Goal: Book appointment/travel/reservation

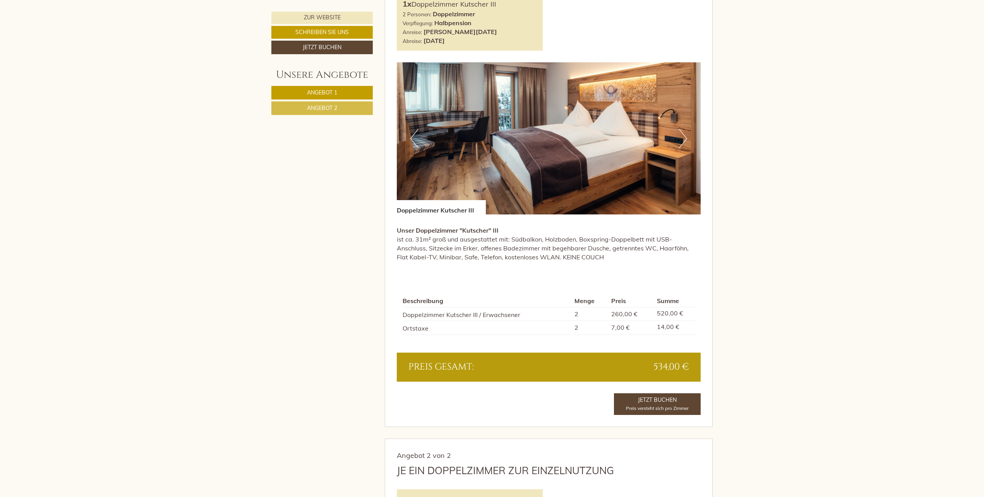
scroll to position [619, 0]
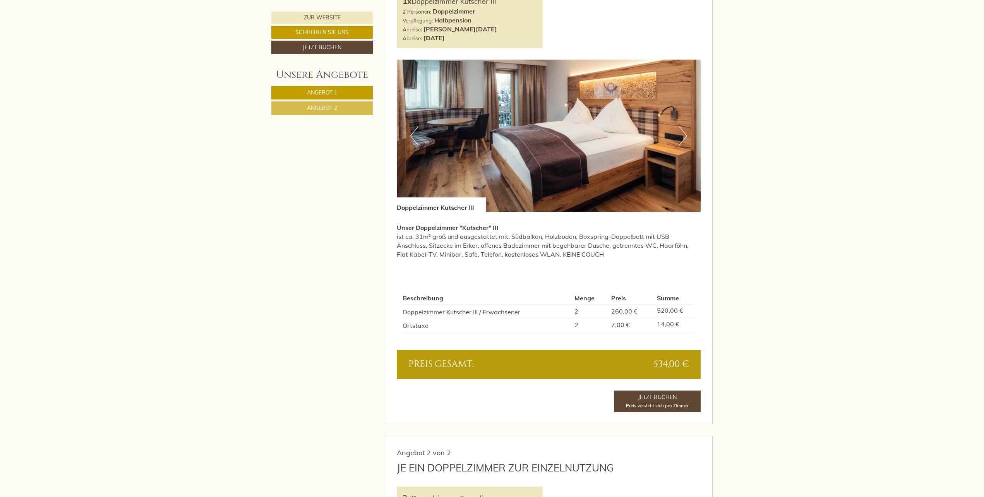
drag, startPoint x: 323, startPoint y: 287, endPoint x: 248, endPoint y: 280, distance: 74.6
drag, startPoint x: 248, startPoint y: 280, endPoint x: 190, endPoint y: 248, distance: 66.5
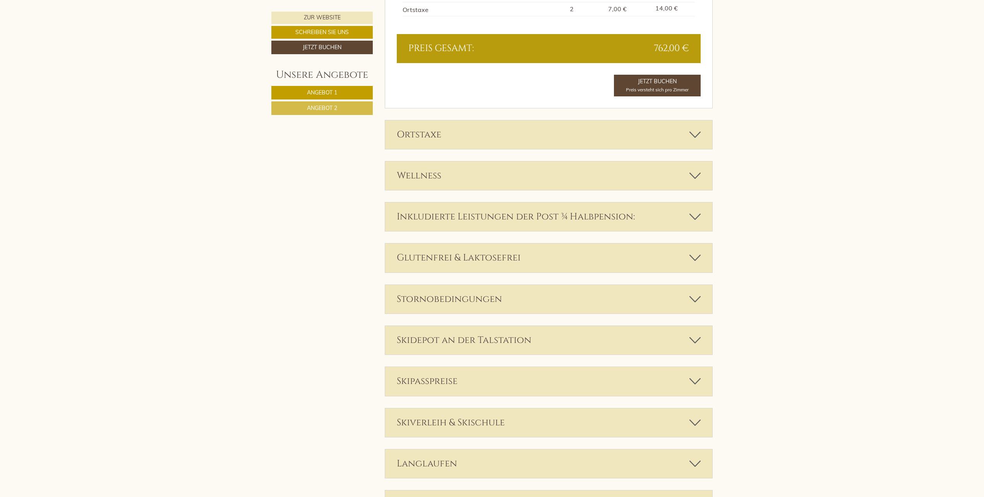
scroll to position [1432, 0]
click at [532, 299] on div "Stornobedingungen" at bounding box center [548, 298] width 327 height 29
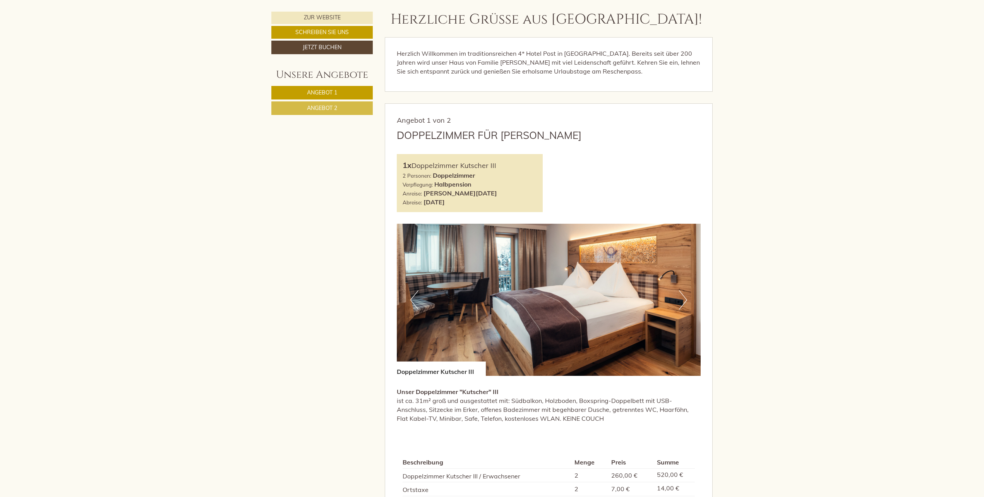
scroll to position [503, 0]
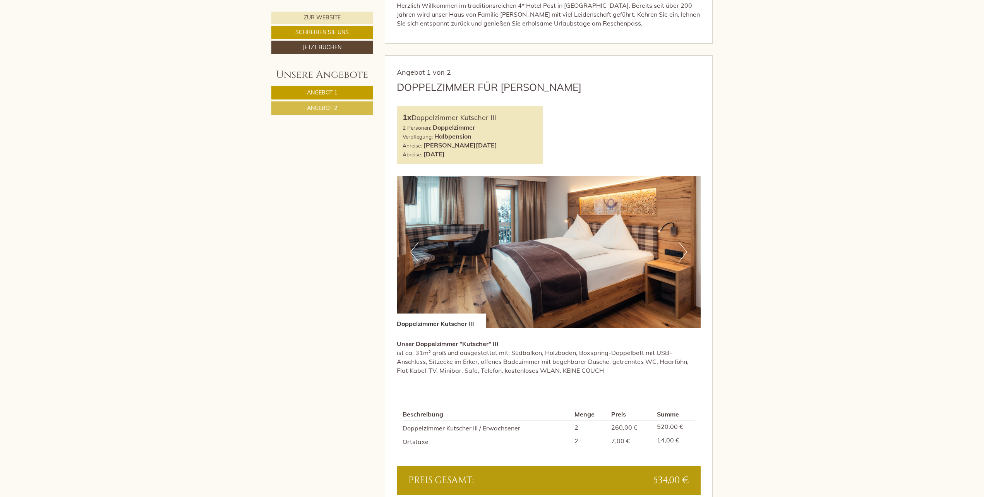
drag, startPoint x: 606, startPoint y: 128, endPoint x: 595, endPoint y: 118, distance: 15.1
click at [595, 118] on div "1x Doppelzimmer Kutscher III 2 Personen: Doppelzimmer Verpflegung: Halbpension …" at bounding box center [549, 135] width 316 height 58
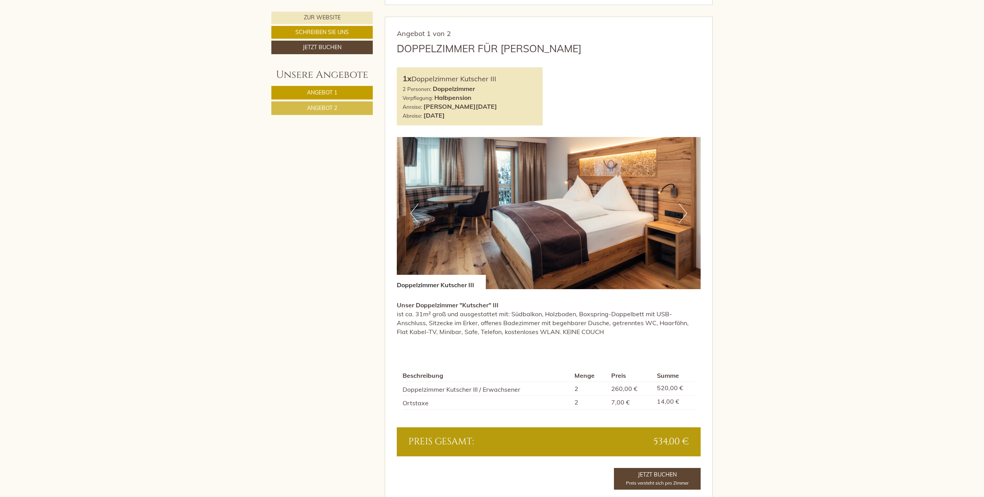
scroll to position [581, 0]
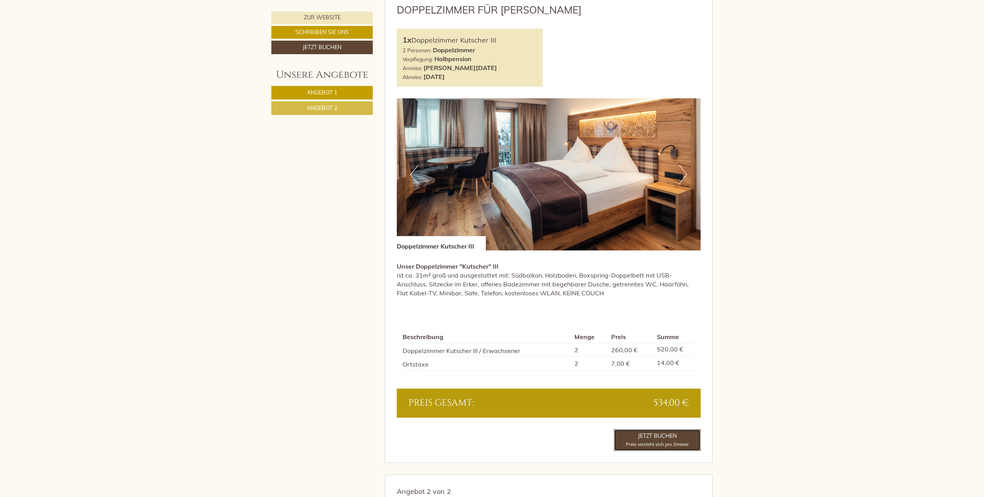
click at [642, 444] on span "Preis versteht sich pro Zimmer" at bounding box center [657, 444] width 63 height 6
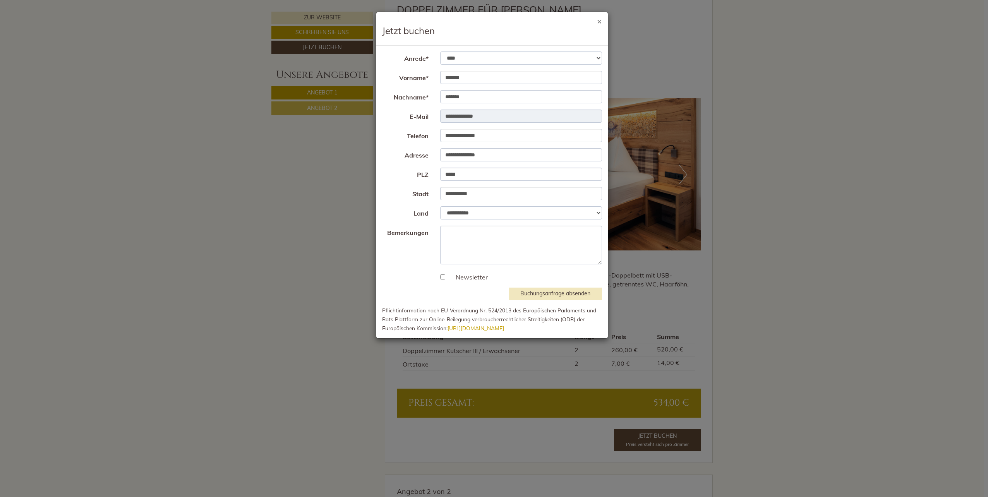
click at [599, 23] on button "×" at bounding box center [599, 21] width 5 height 8
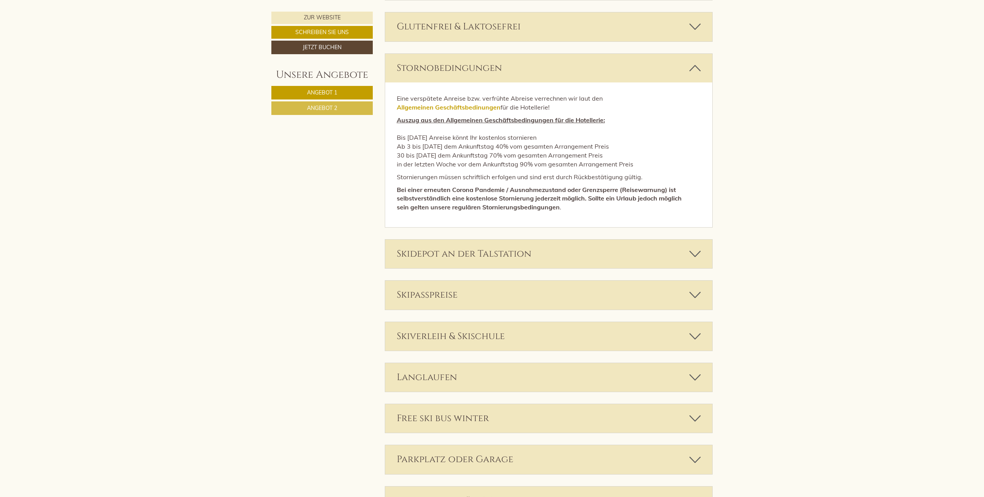
scroll to position [1664, 0]
drag, startPoint x: 198, startPoint y: 157, endPoint x: 182, endPoint y: 158, distance: 16.3
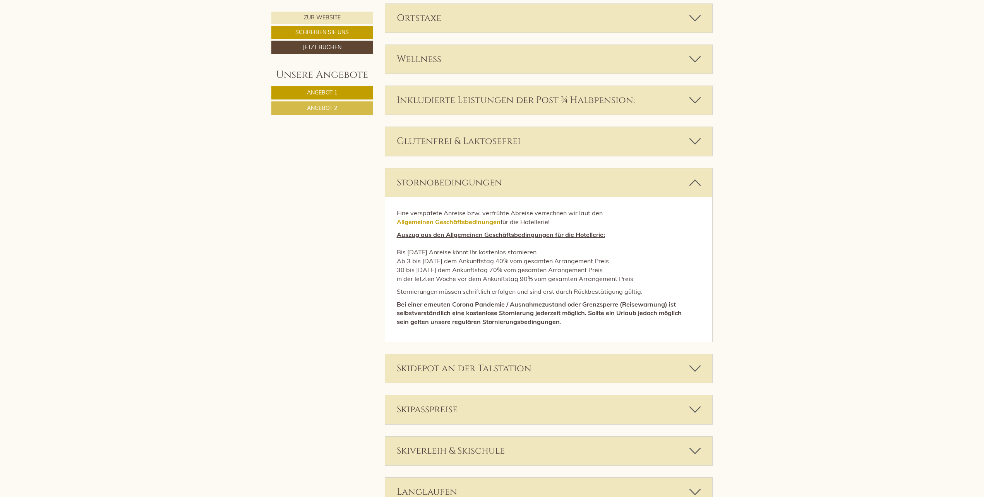
click at [312, 108] on span "Angebot 2" at bounding box center [322, 107] width 30 height 7
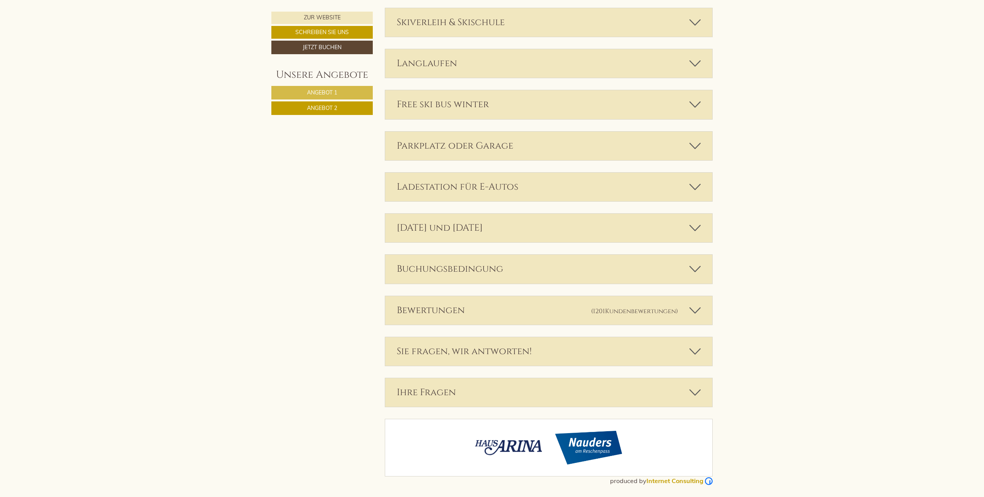
scroll to position [558, 0]
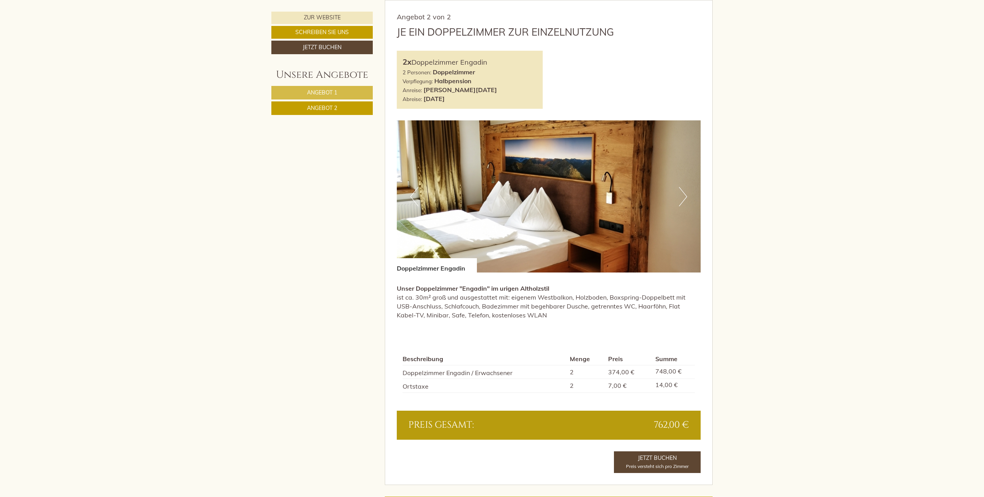
click at [313, 93] on span "Angebot 1" at bounding box center [322, 92] width 30 height 7
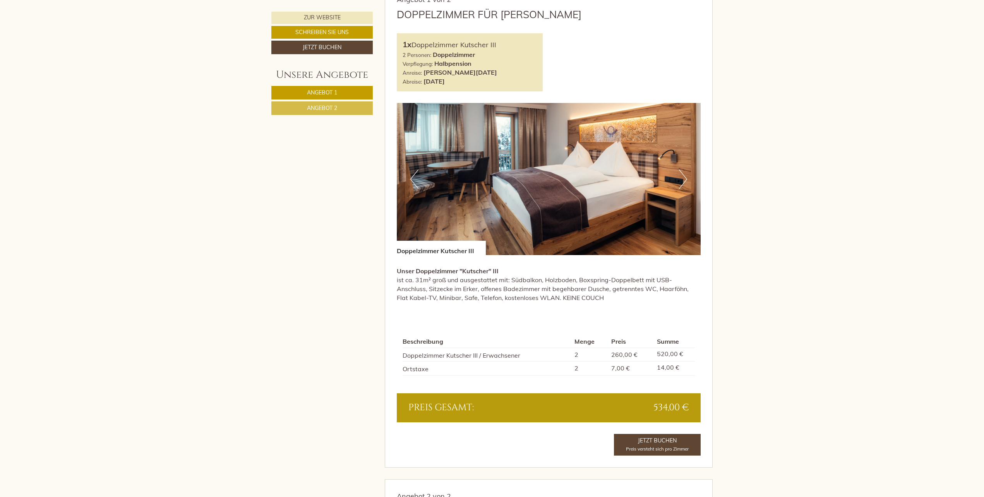
scroll to position [581, 0]
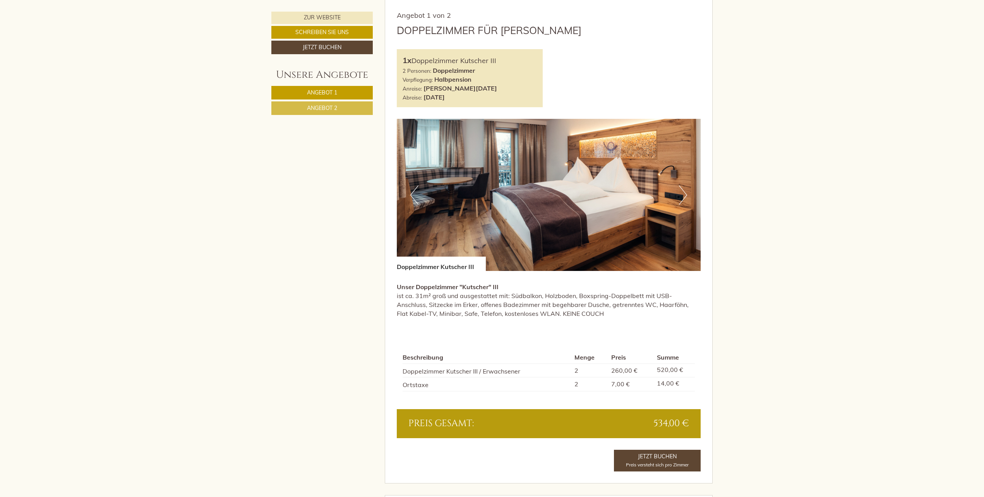
scroll to position [542, 0]
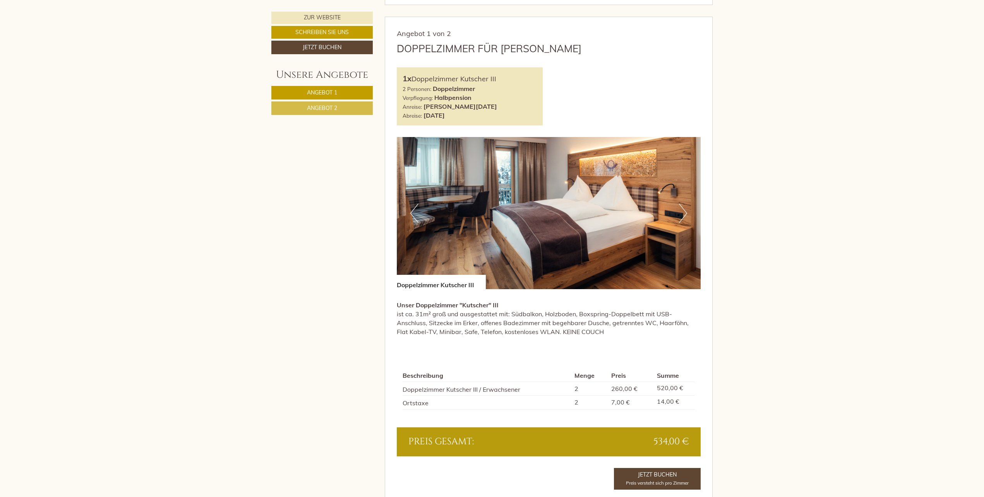
drag, startPoint x: 230, startPoint y: 340, endPoint x: 140, endPoint y: 338, distance: 89.4
drag, startPoint x: 140, startPoint y: 338, endPoint x: 109, endPoint y: 336, distance: 31.0
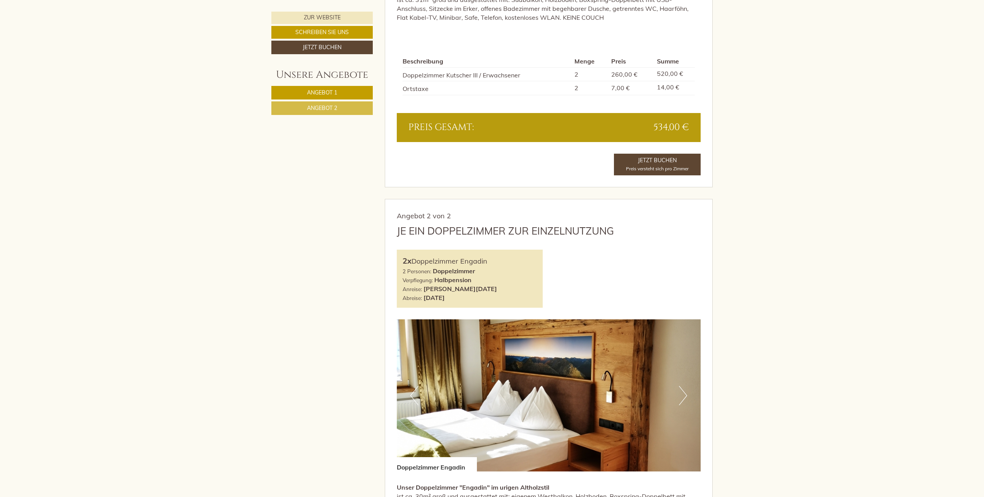
scroll to position [851, 0]
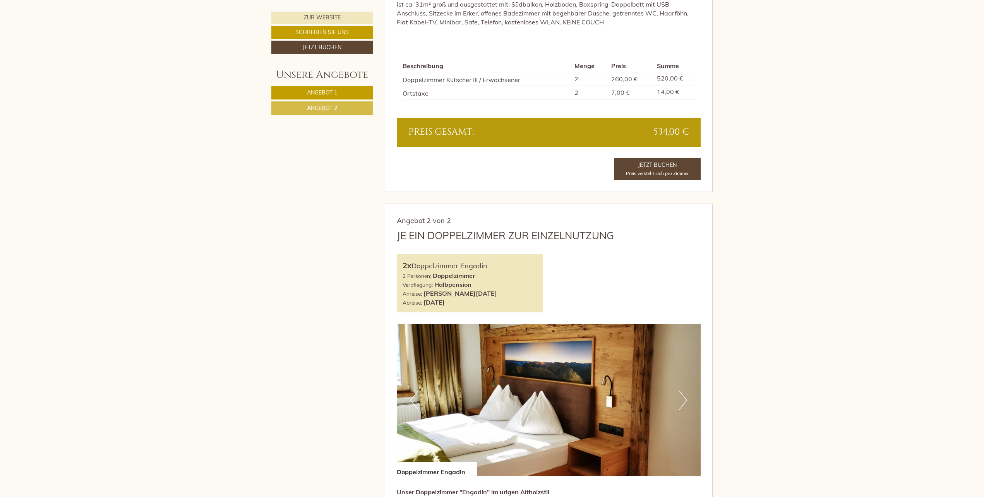
drag, startPoint x: 514, startPoint y: 301, endPoint x: 424, endPoint y: 291, distance: 90.4
click at [424, 291] on div "Anreise: Freitag, 12. Dezember 2025 Abreise: Sonntag, 14. Dezember 2025" at bounding box center [470, 298] width 135 height 18
